Goal: Find contact information: Find contact information

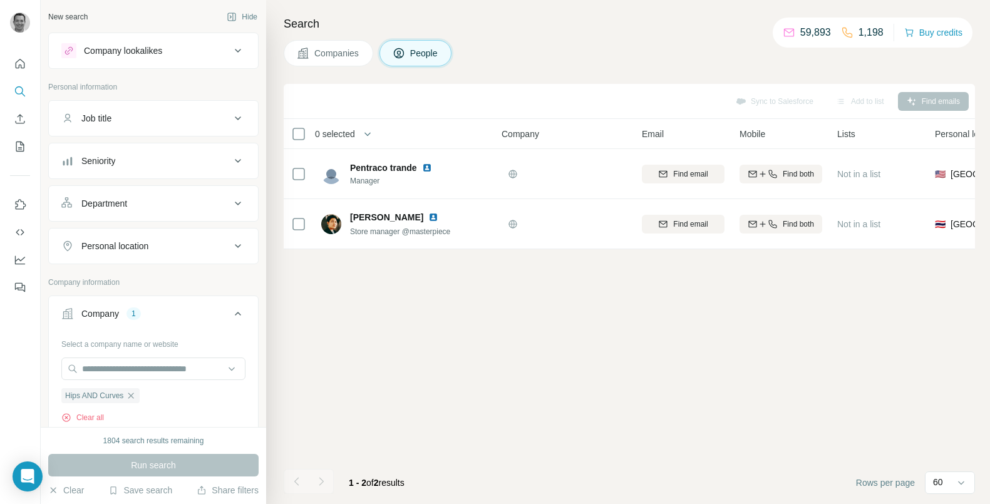
click at [346, 54] on span "Companies" at bounding box center [337, 53] width 46 height 13
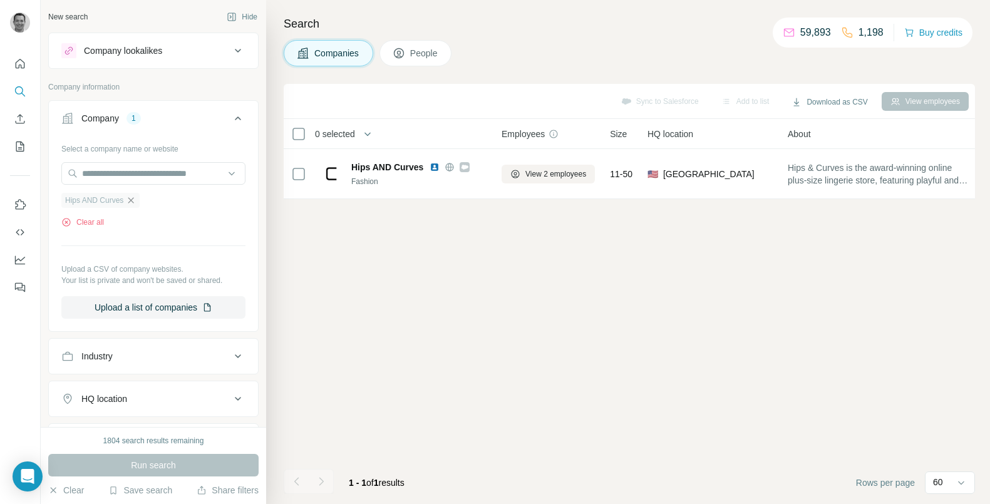
click at [130, 200] on icon "button" at bounding box center [131, 200] width 10 height 10
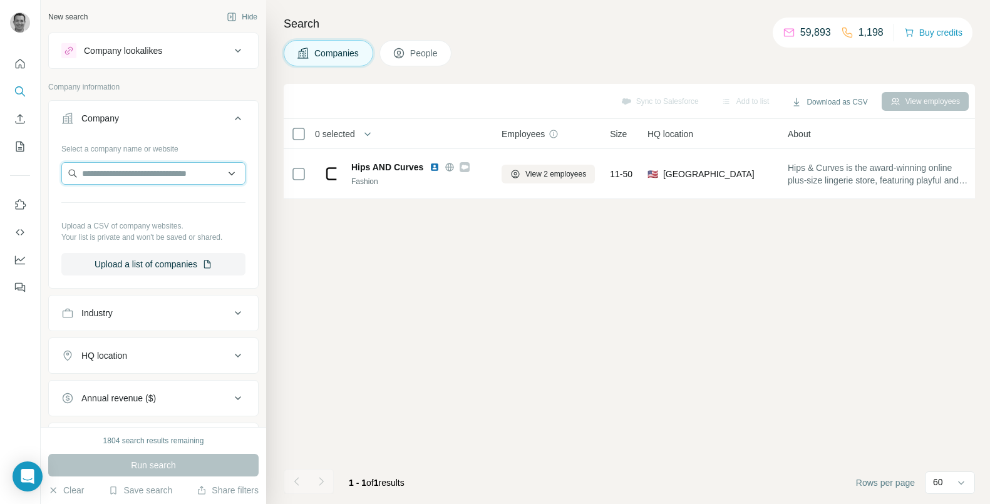
click at [132, 176] on input "text" at bounding box center [153, 173] width 184 height 23
type input "**********"
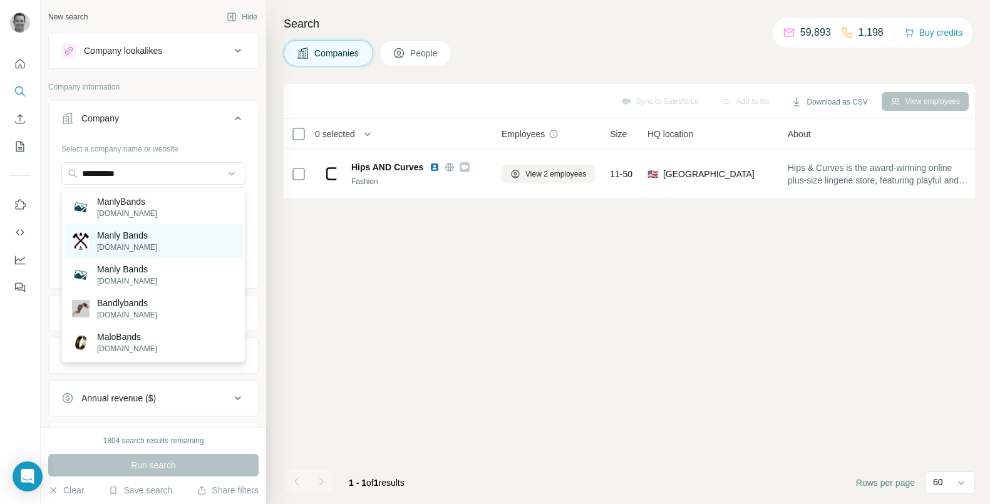
click at [134, 244] on p "[DOMAIN_NAME]" at bounding box center [127, 247] width 60 height 11
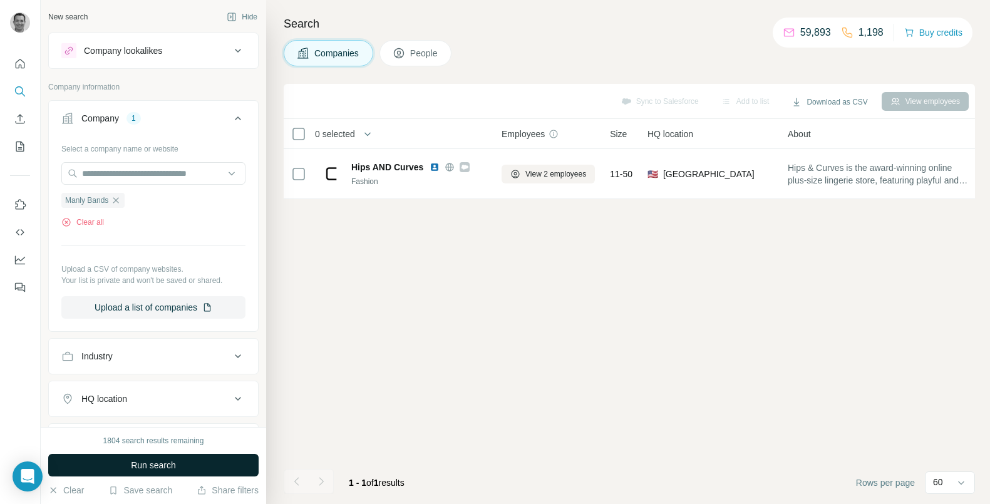
click at [145, 455] on button "Run search" at bounding box center [153, 465] width 210 height 23
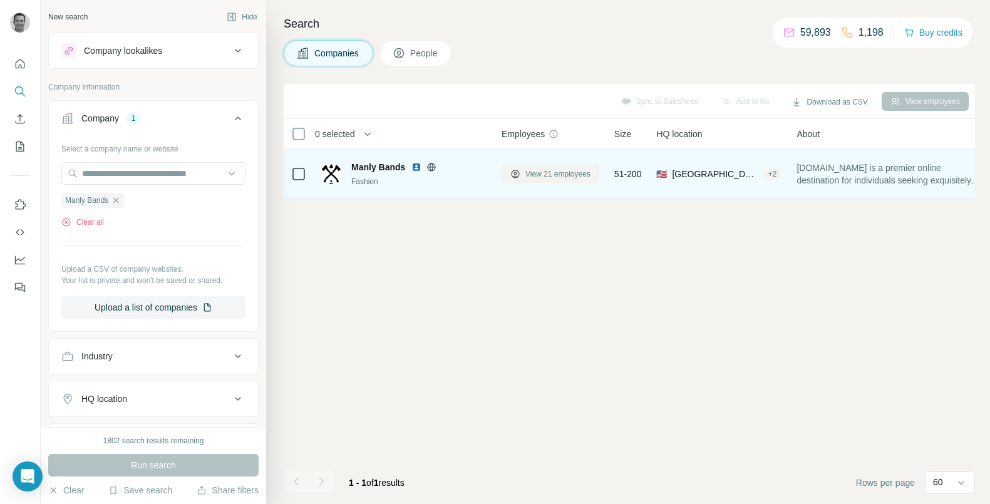
click at [532, 178] on span "View 21 employees" at bounding box center [558, 174] width 65 height 11
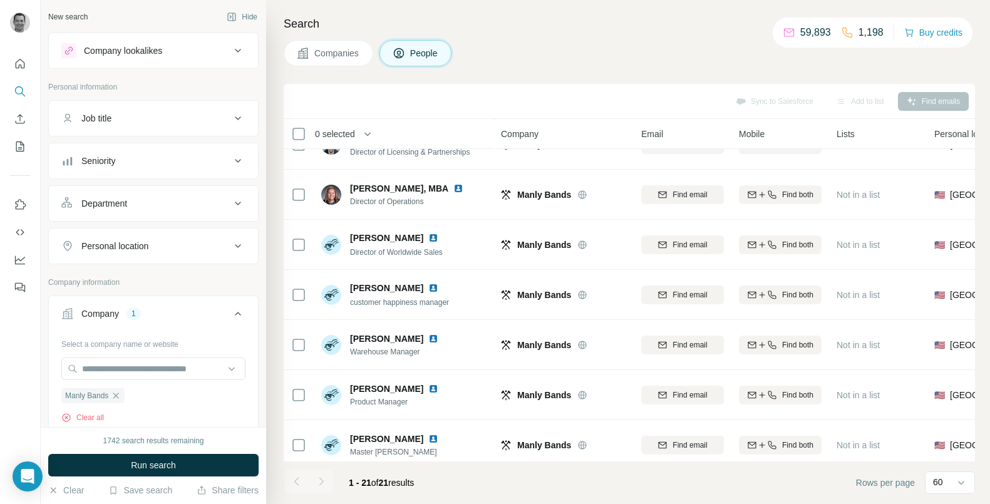
scroll to position [0, 1]
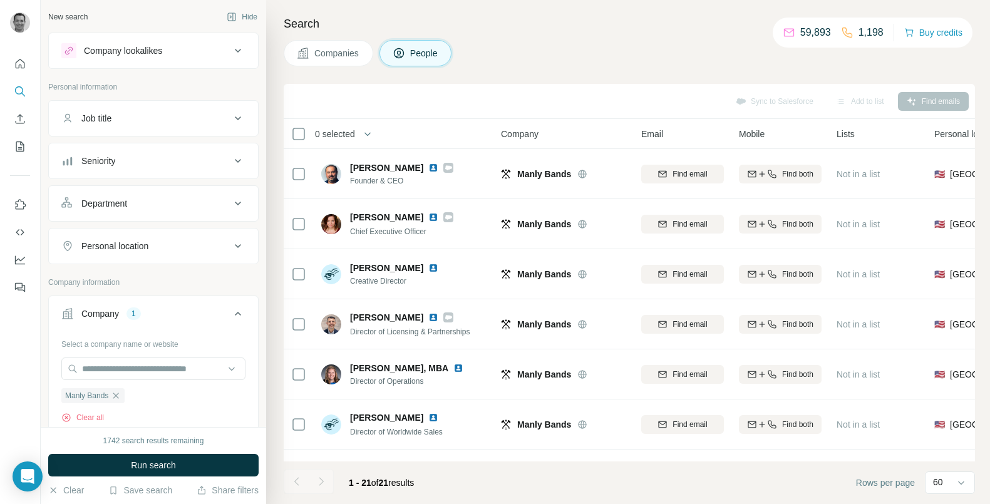
click at [345, 58] on span "Companies" at bounding box center [337, 53] width 46 height 13
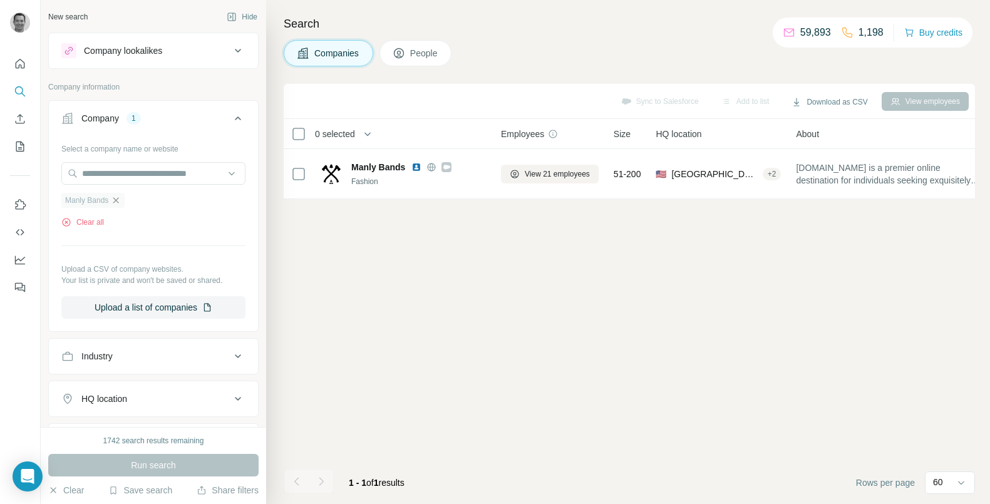
click at [120, 204] on icon "button" at bounding box center [116, 200] width 10 height 10
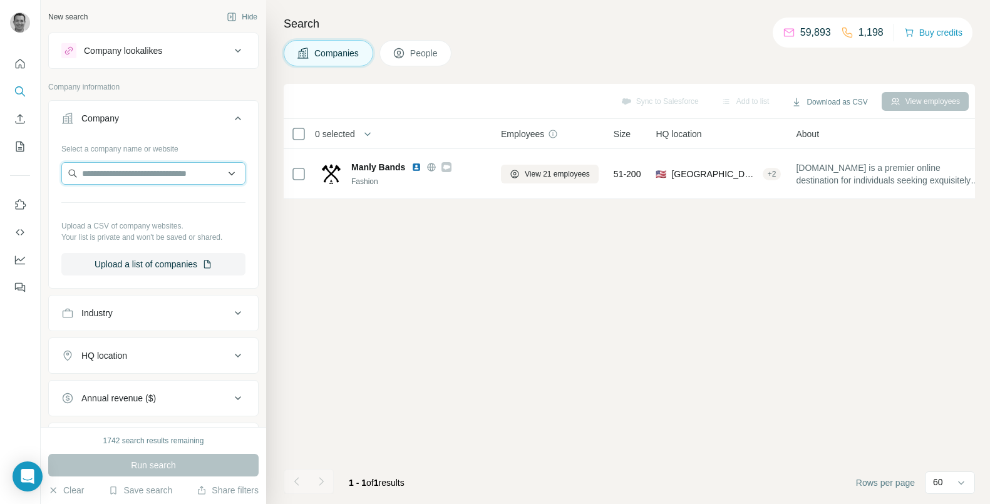
click at [121, 171] on input "text" at bounding box center [153, 173] width 184 height 23
type input "**********"
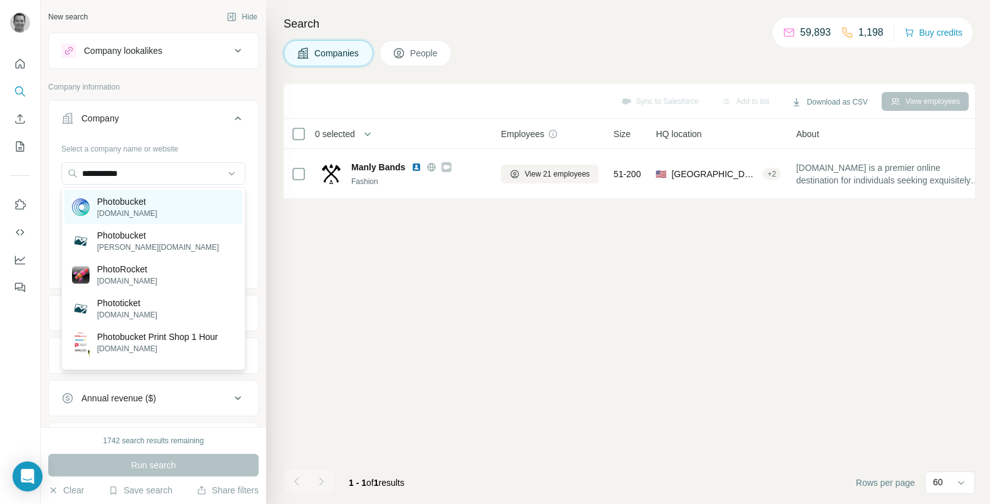
click at [122, 215] on p "[DOMAIN_NAME]" at bounding box center [127, 213] width 60 height 11
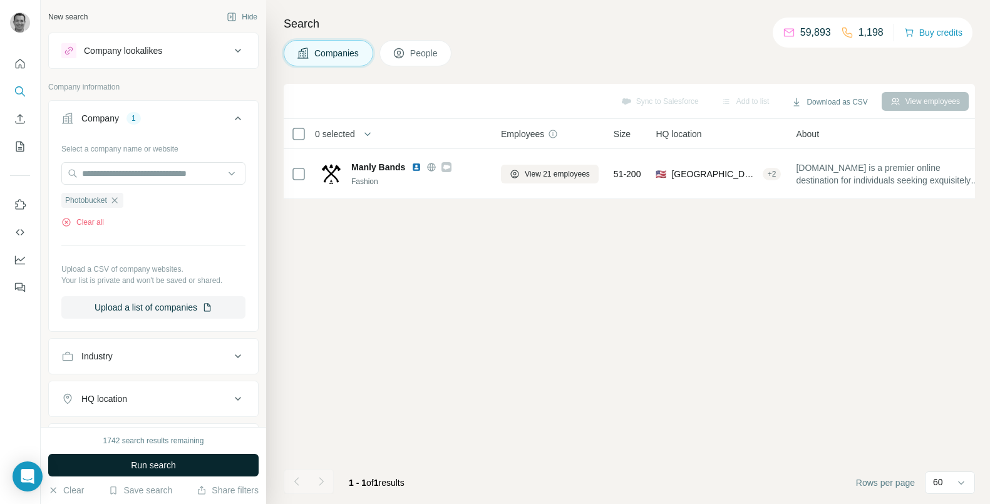
click at [178, 472] on button "Run search" at bounding box center [153, 465] width 210 height 23
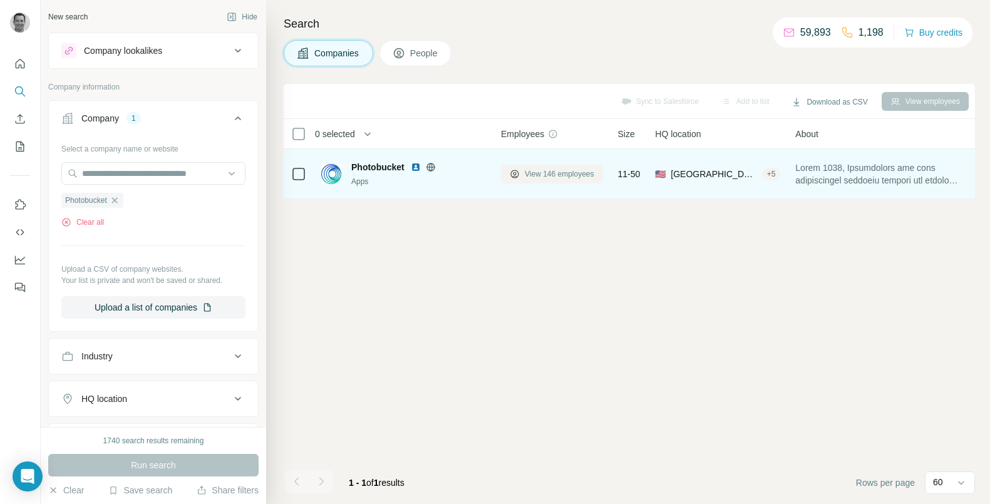
click at [563, 170] on span "View 146 employees" at bounding box center [560, 174] width 70 height 11
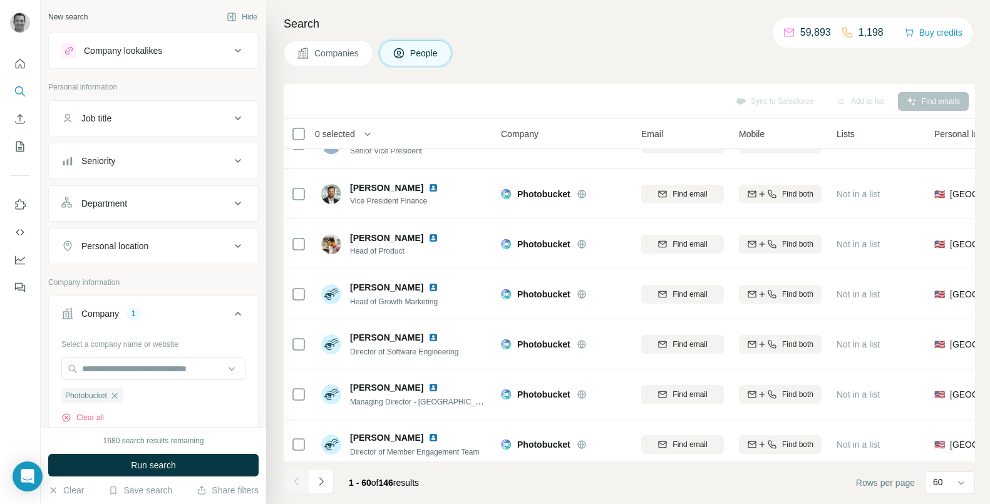
scroll to position [389, 1]
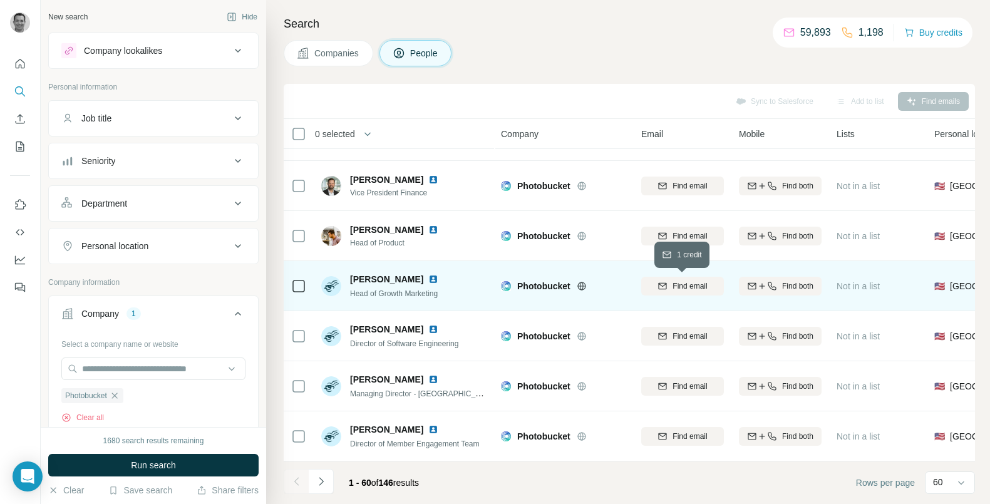
click at [671, 287] on div "Find email" at bounding box center [682, 286] width 83 height 11
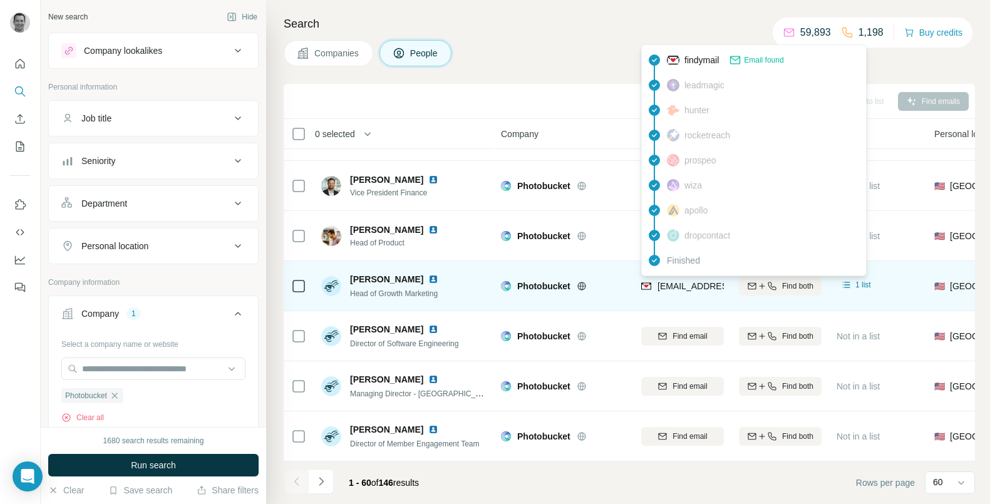
click at [688, 288] on span "[EMAIL_ADDRESS][DOMAIN_NAME]" at bounding box center [732, 286] width 148 height 10
copy tr "[EMAIL_ADDRESS][DOMAIN_NAME]"
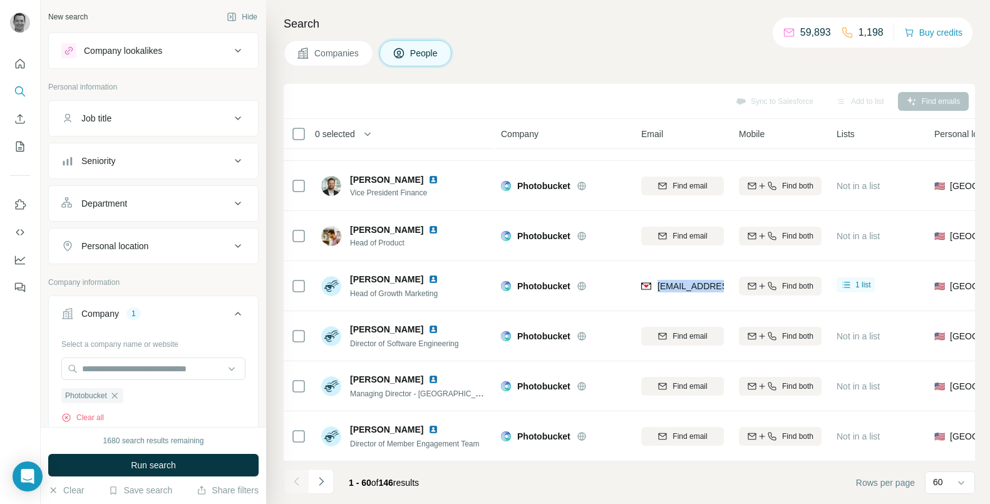
click at [348, 48] on span "Companies" at bounding box center [337, 53] width 46 height 13
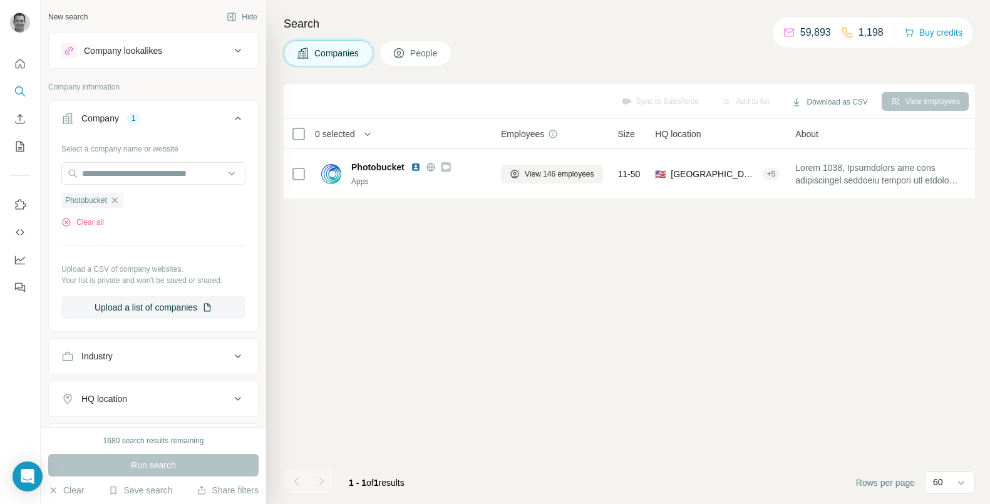
scroll to position [0, 1]
click at [116, 202] on icon "button" at bounding box center [115, 200] width 6 height 6
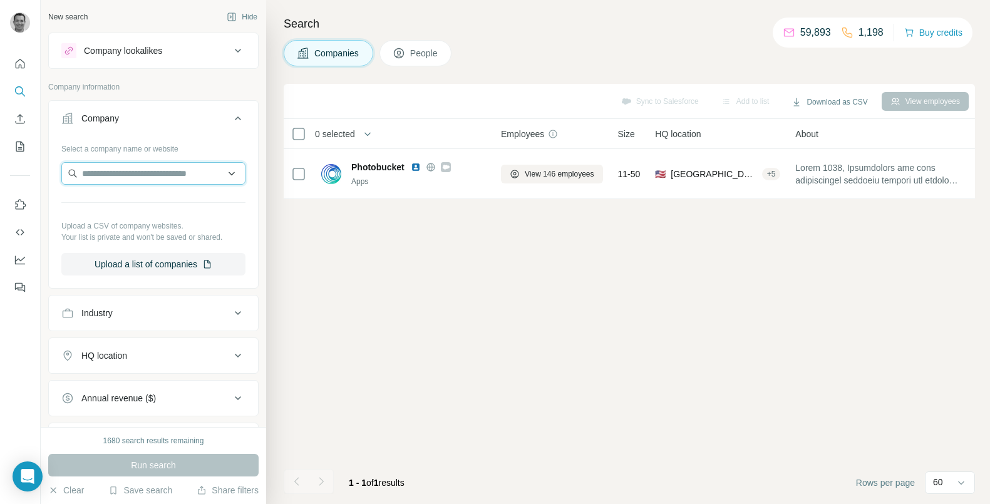
click at [126, 176] on input "text" at bounding box center [153, 173] width 184 height 23
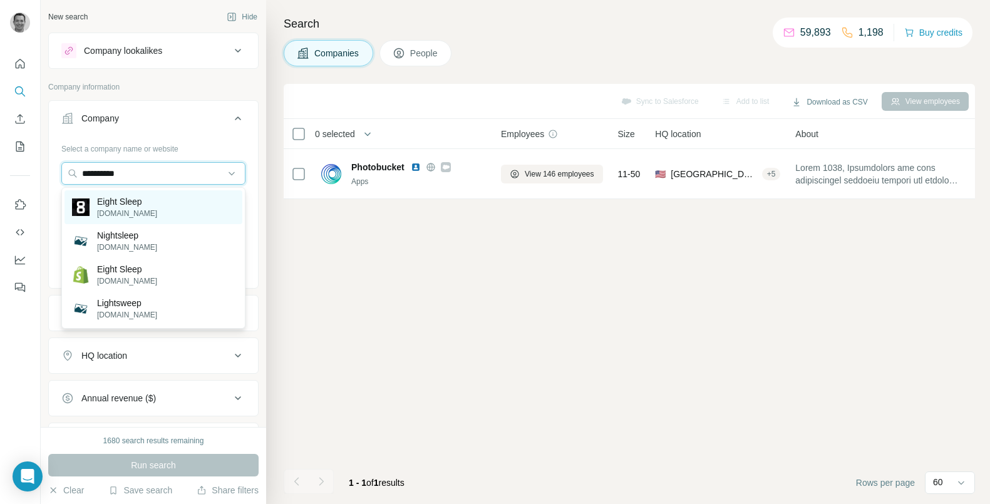
type input "**********"
click at [125, 199] on p "Eight Sleep" at bounding box center [127, 201] width 60 height 13
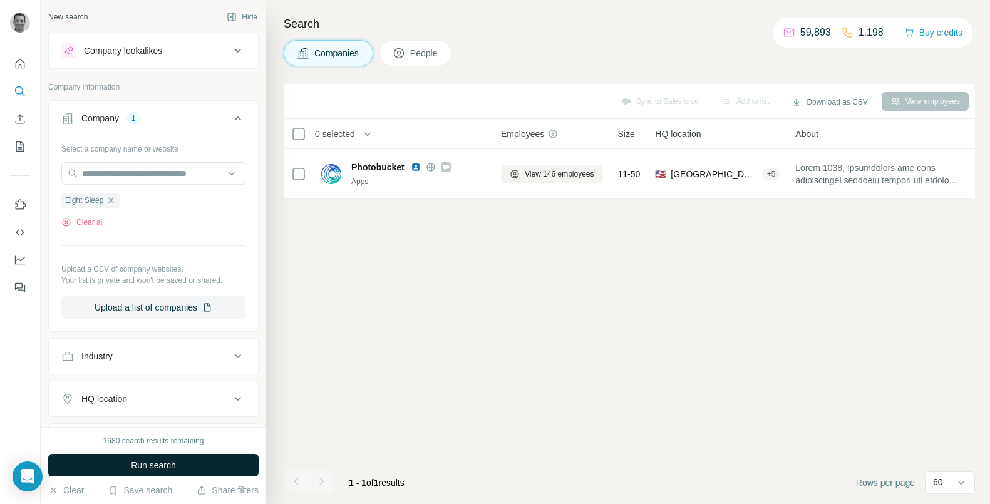
click at [170, 471] on span "Run search" at bounding box center [153, 465] width 45 height 13
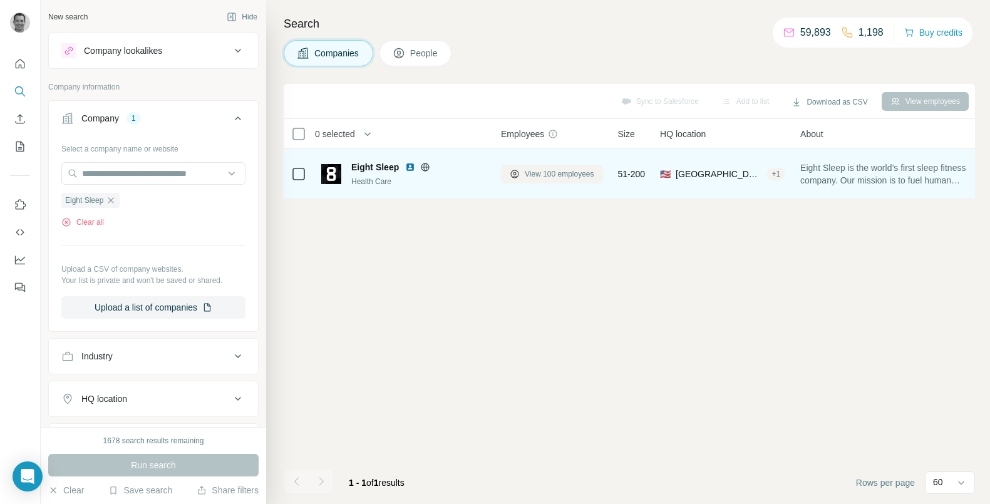
click at [552, 172] on span "View 100 employees" at bounding box center [560, 174] width 70 height 11
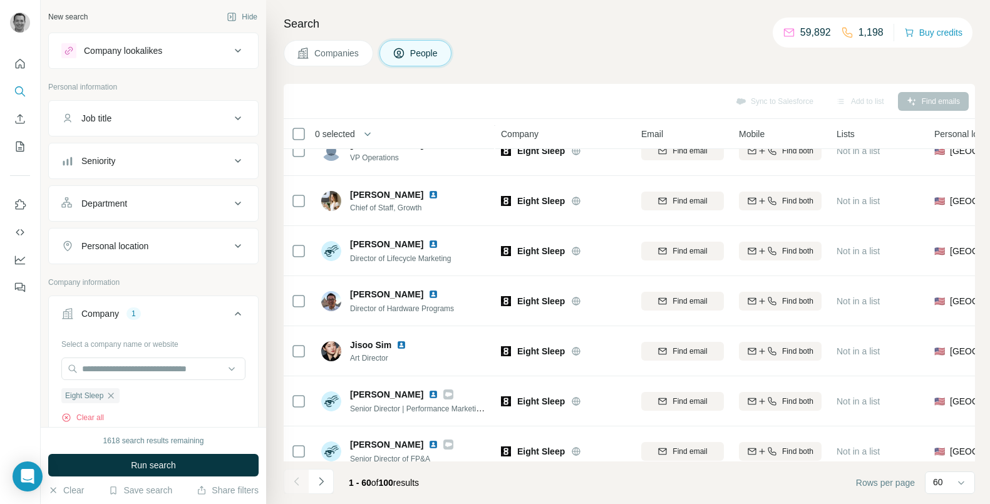
scroll to position [626, 1]
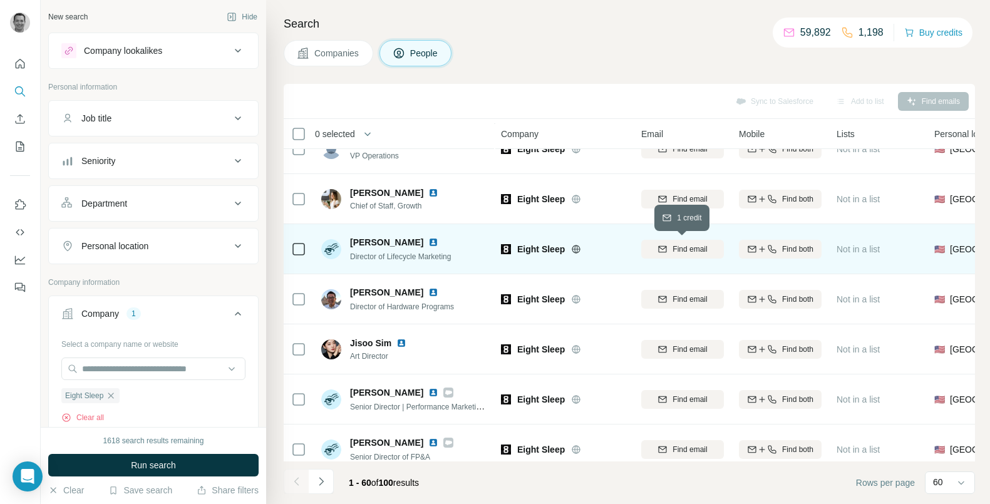
click at [670, 251] on div "Find email" at bounding box center [682, 249] width 83 height 11
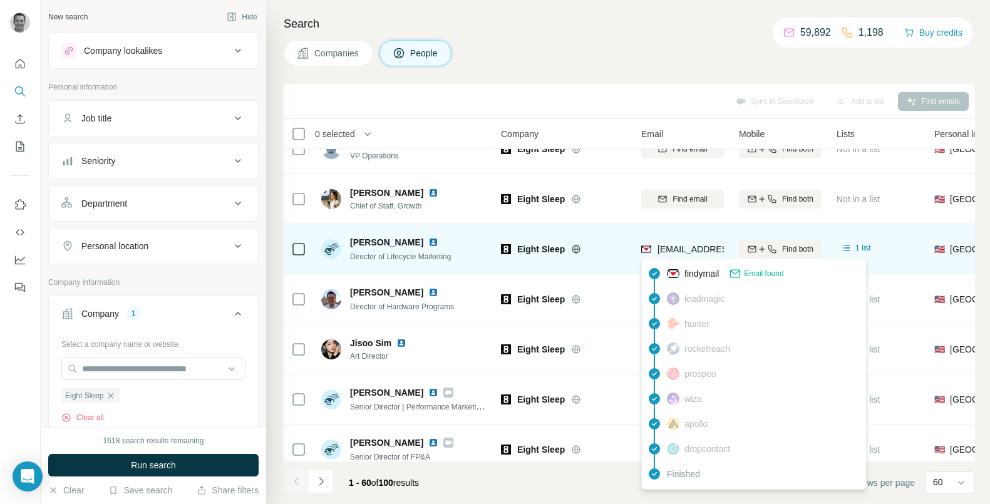
click at [673, 251] on span "[EMAIL_ADDRESS][DOMAIN_NAME]" at bounding box center [732, 249] width 148 height 10
copy tr "[EMAIL_ADDRESS][DOMAIN_NAME]"
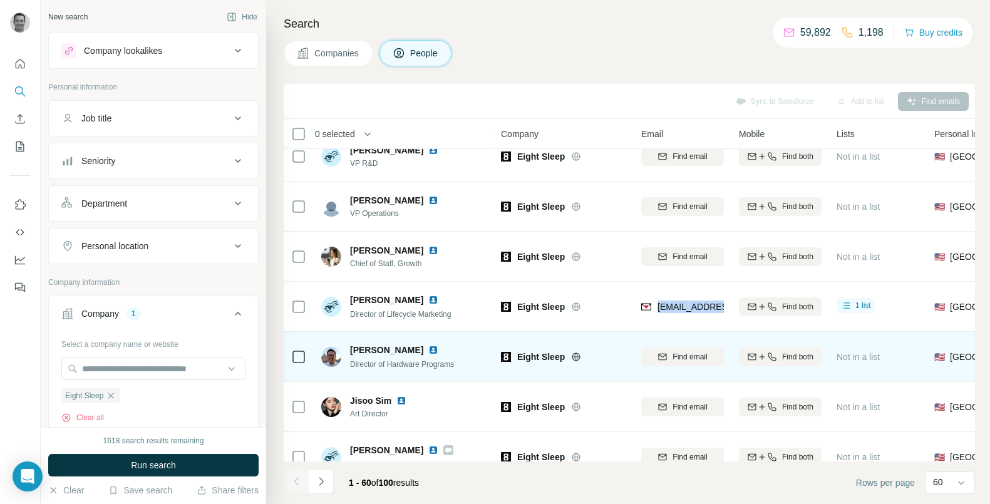
scroll to position [0, 1]
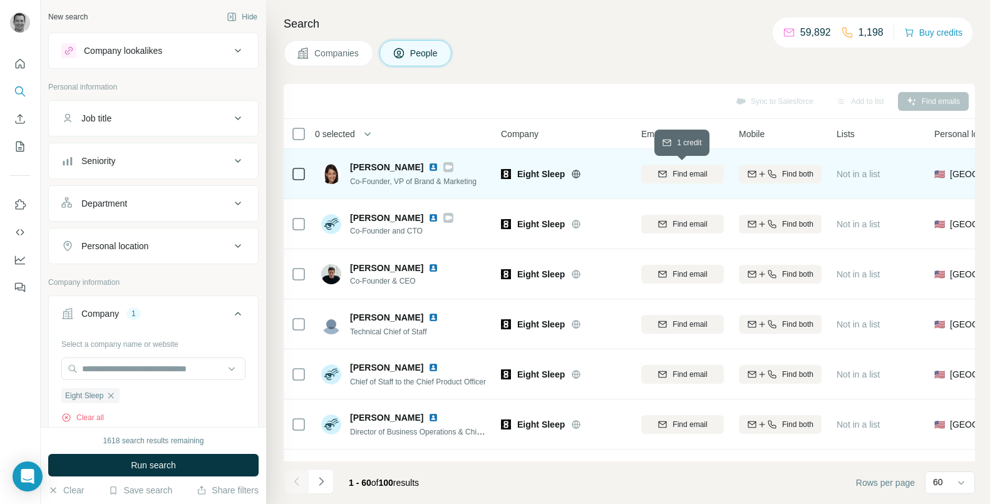
click at [679, 169] on span "Find email" at bounding box center [690, 174] width 34 height 11
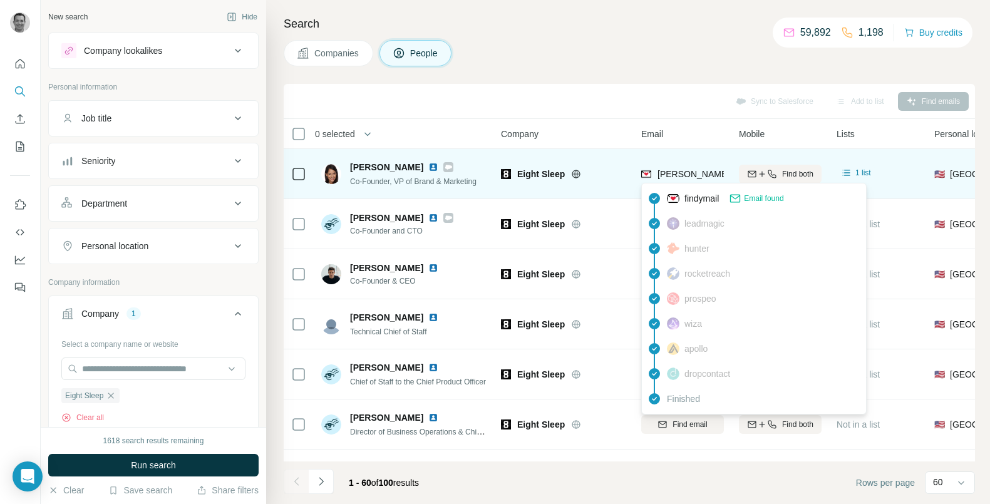
click at [681, 175] on span "[PERSON_NAME][EMAIL_ADDRESS][DOMAIN_NAME]" at bounding box center [768, 174] width 221 height 10
copy tr "[PERSON_NAME][EMAIL_ADDRESS][DOMAIN_NAME]"
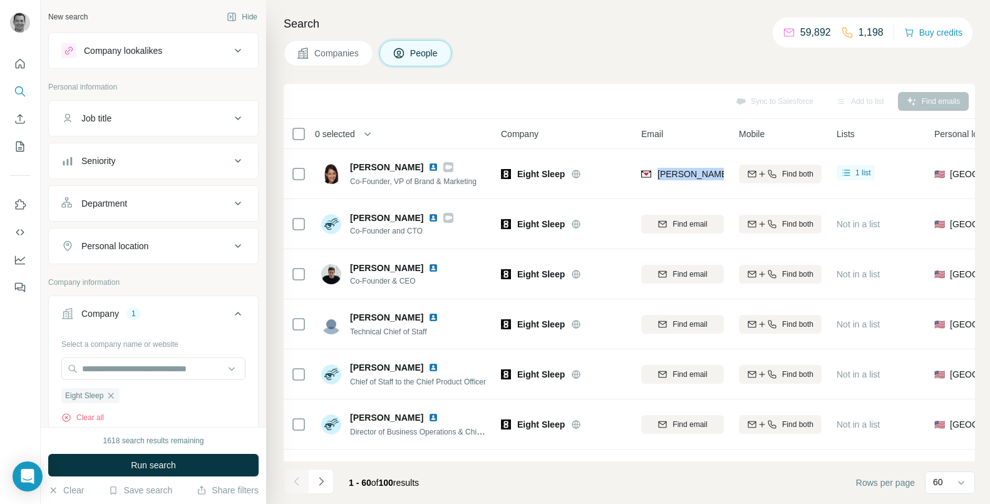
click at [328, 48] on span "Companies" at bounding box center [337, 53] width 46 height 13
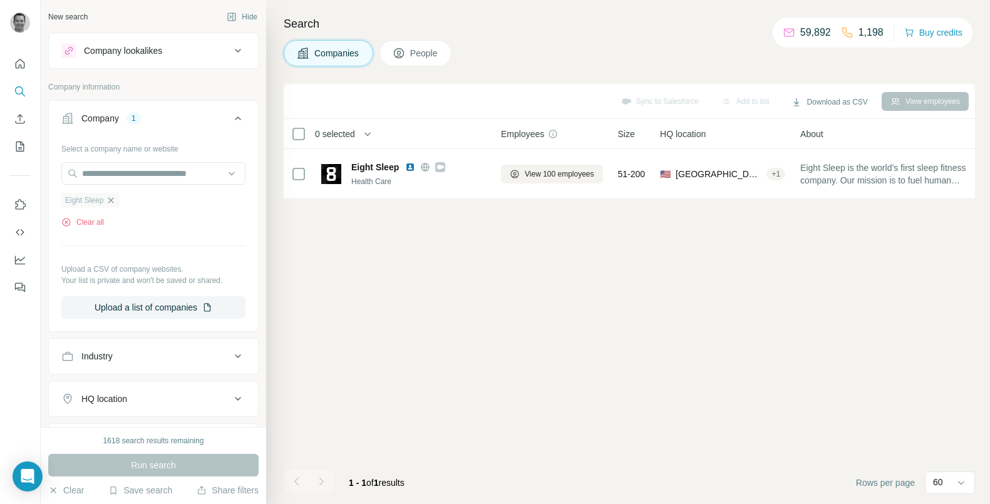
click at [116, 200] on icon "button" at bounding box center [111, 200] width 10 height 10
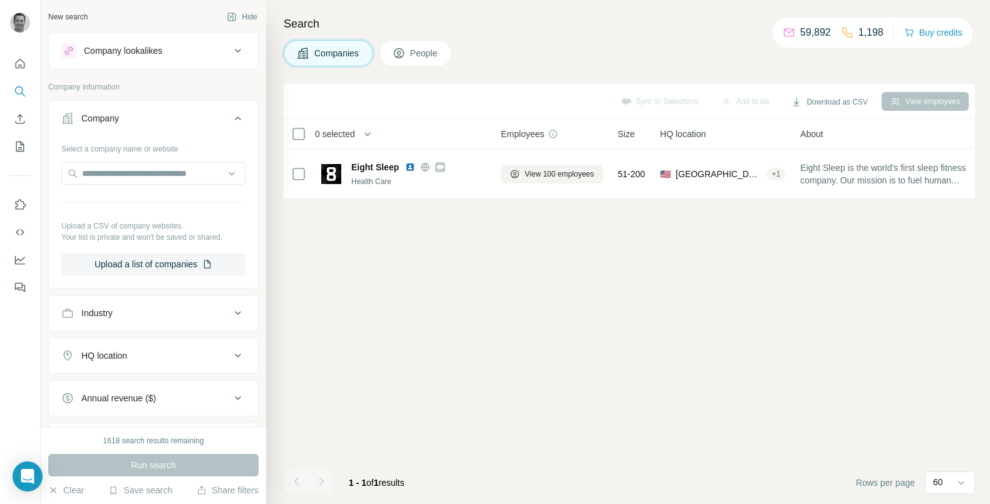
click at [333, 64] on button "Companies" at bounding box center [329, 53] width 90 height 26
click at [113, 175] on input "text" at bounding box center [153, 173] width 184 height 23
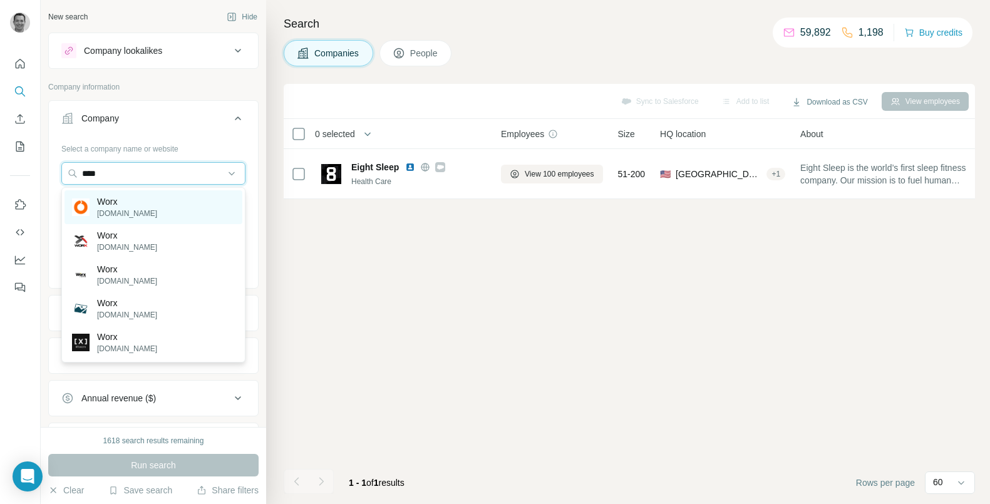
type input "****"
click at [146, 216] on p "[DOMAIN_NAME]" at bounding box center [127, 213] width 60 height 11
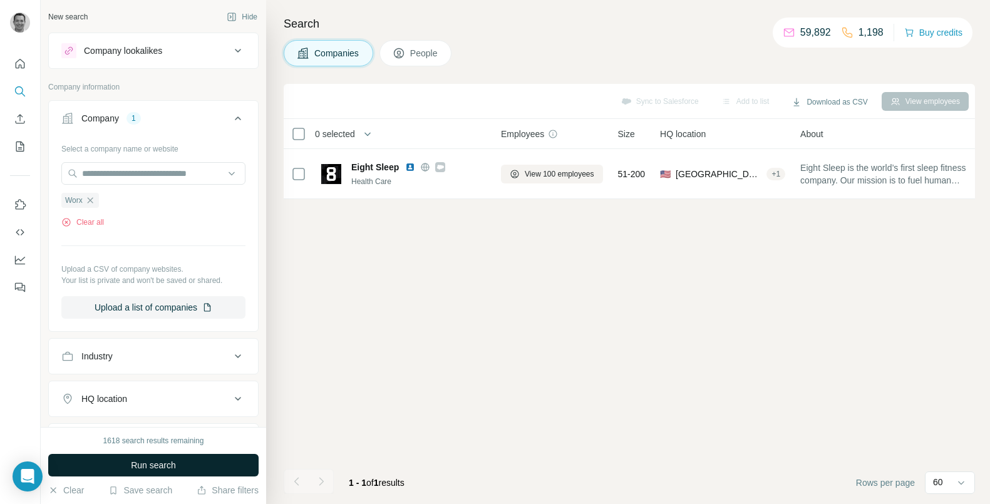
click at [142, 467] on span "Run search" at bounding box center [153, 465] width 45 height 13
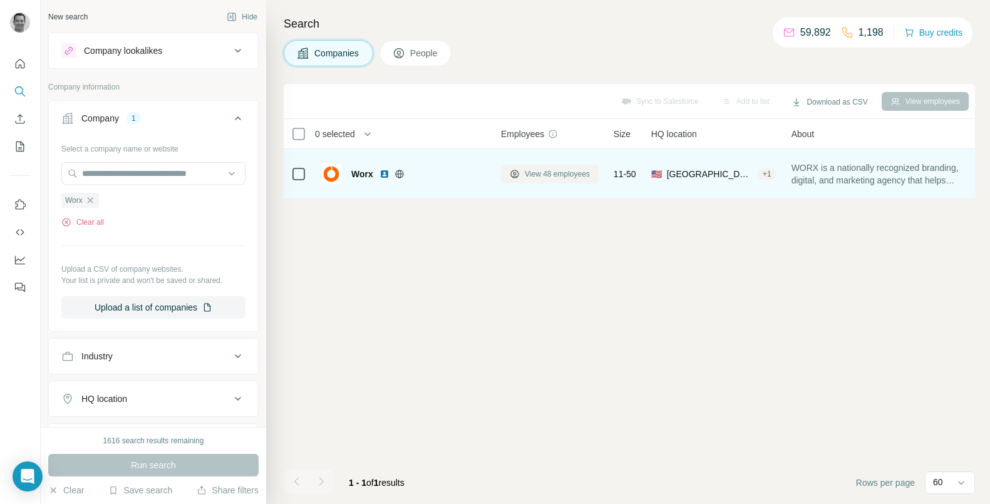
click at [526, 172] on span "View 48 employees" at bounding box center [557, 174] width 65 height 11
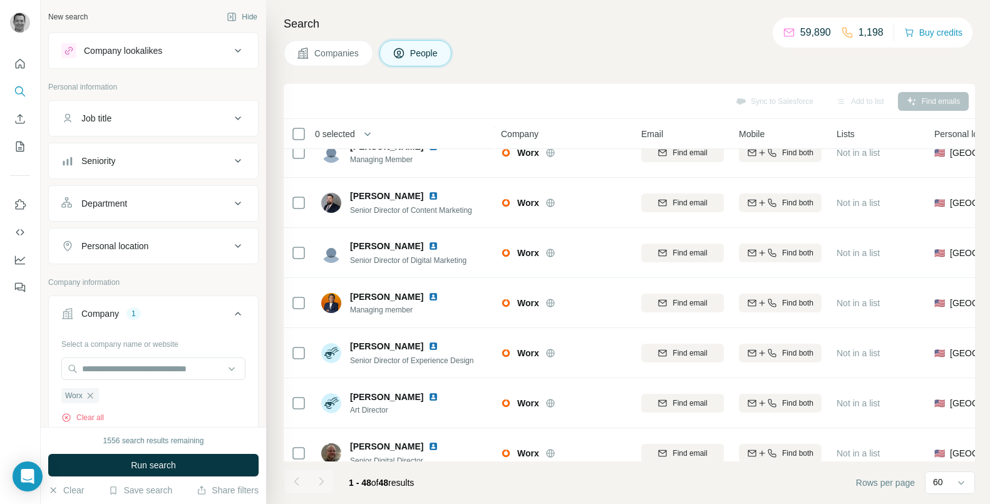
scroll to position [445, 1]
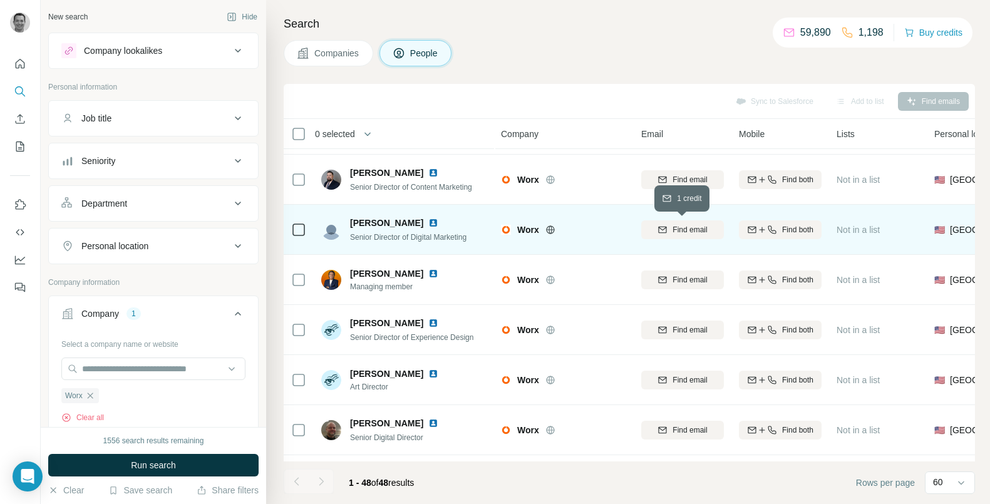
click at [683, 227] on span "Find email" at bounding box center [690, 229] width 34 height 11
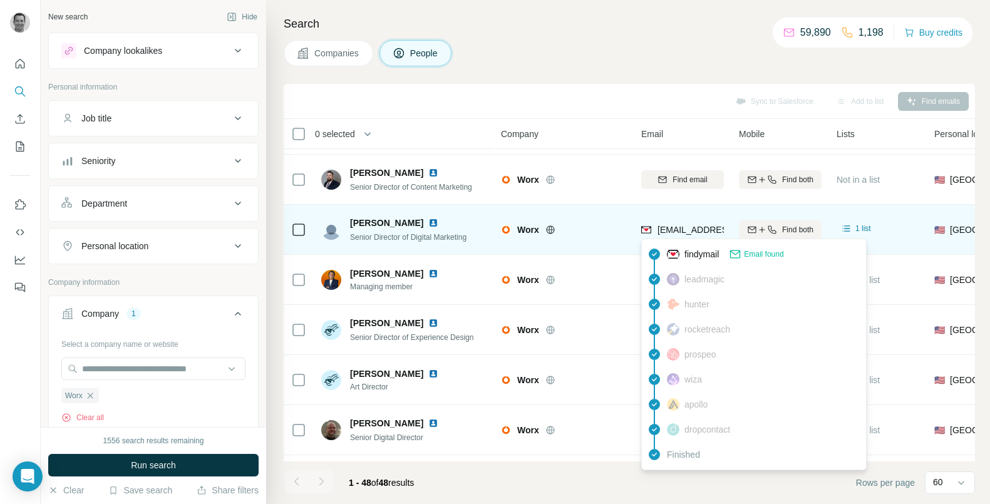
click at [682, 227] on span "[EMAIL_ADDRESS][DOMAIN_NAME]" at bounding box center [732, 230] width 148 height 10
copy tr "[EMAIL_ADDRESS][DOMAIN_NAME]"
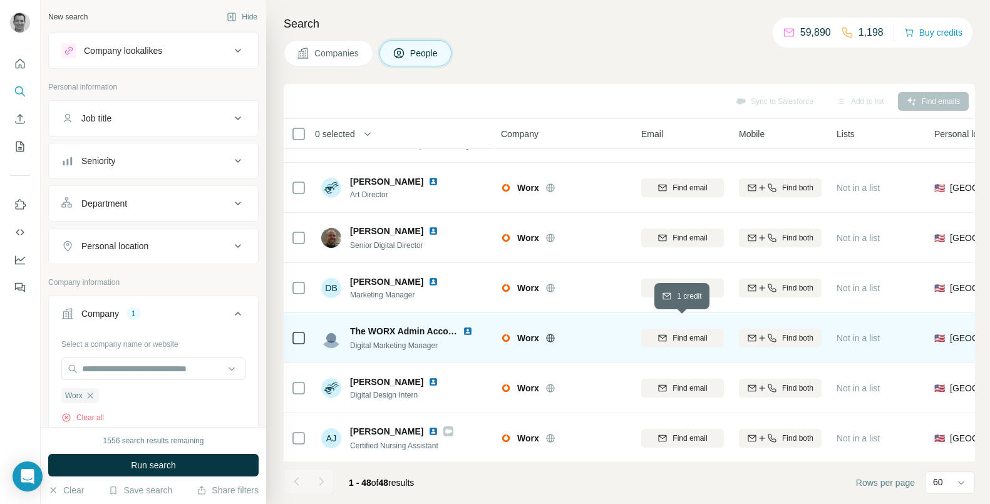
scroll to position [635, 1]
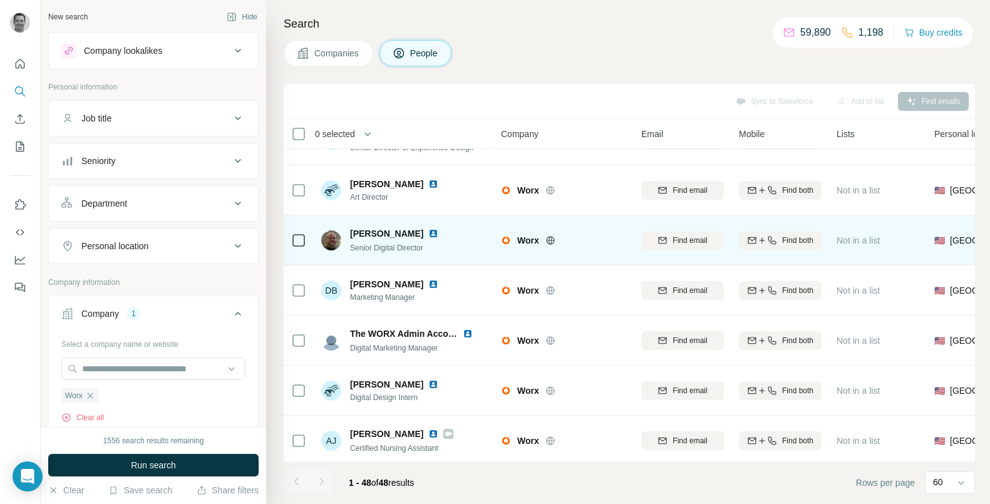
click at [681, 255] on div "Find email" at bounding box center [682, 240] width 83 height 34
click at [680, 242] on span "Find email" at bounding box center [690, 240] width 34 height 11
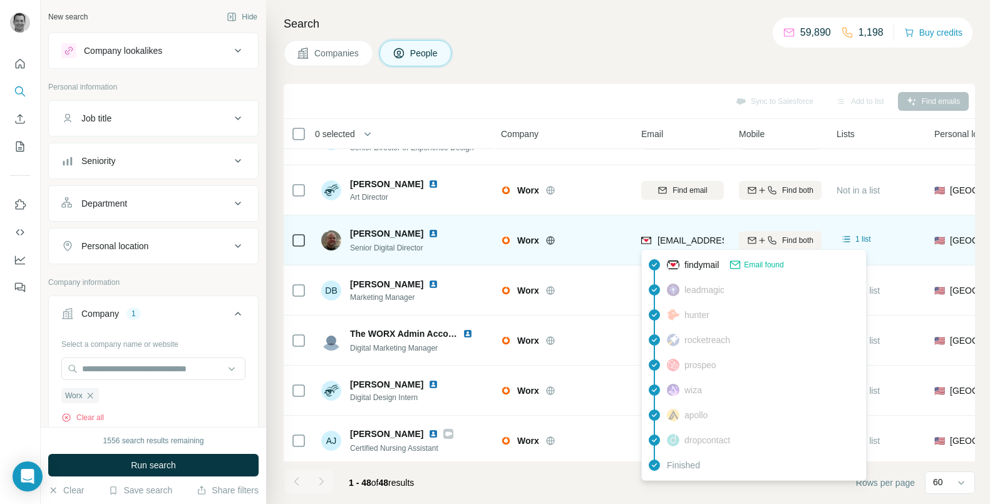
click at [683, 237] on span "[EMAIL_ADDRESS][DOMAIN_NAME]" at bounding box center [732, 241] width 148 height 10
copy tr "[EMAIL_ADDRESS][DOMAIN_NAME]"
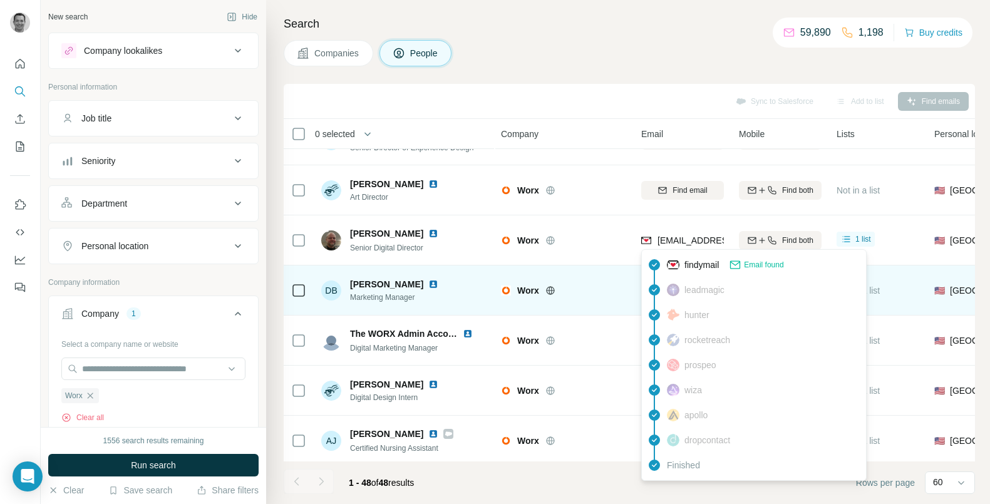
click at [581, 279] on div "Worx" at bounding box center [563, 290] width 125 height 34
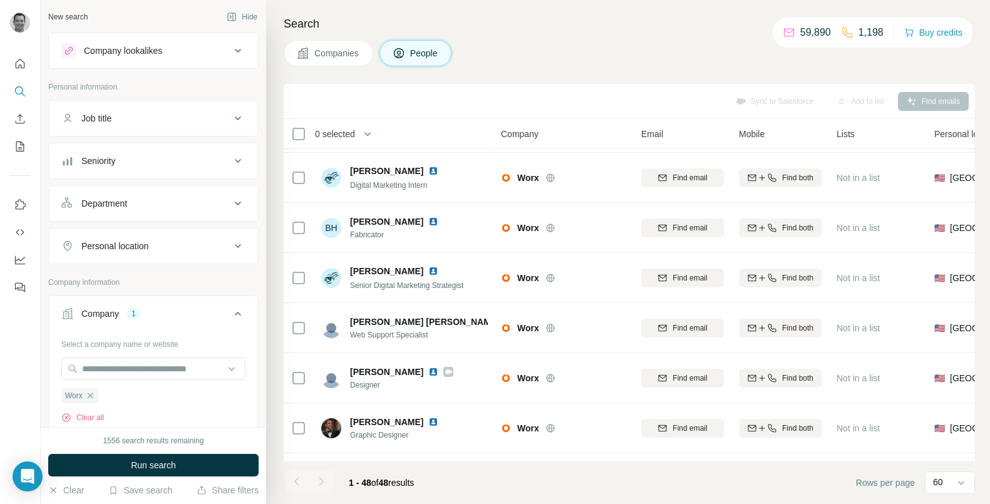
scroll to position [1039, 1]
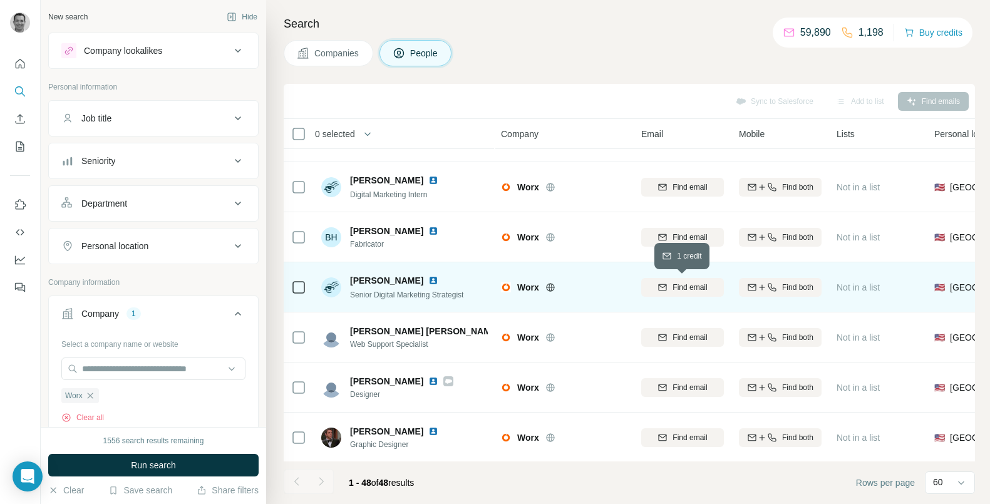
click at [676, 286] on span "Find email" at bounding box center [690, 287] width 34 height 11
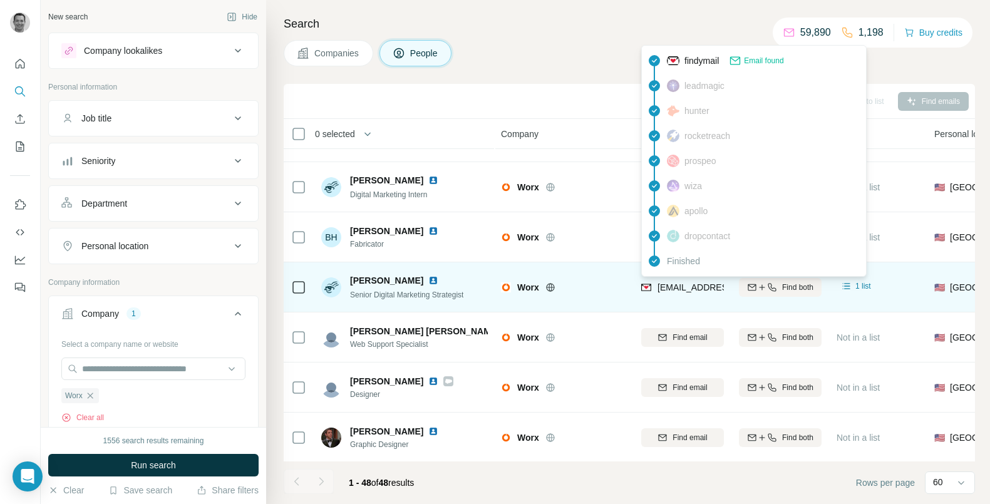
click at [688, 286] on span "[EMAIL_ADDRESS][DOMAIN_NAME]" at bounding box center [732, 288] width 148 height 10
copy tr "[EMAIL_ADDRESS][DOMAIN_NAME]"
